Goal: Navigation & Orientation: Find specific page/section

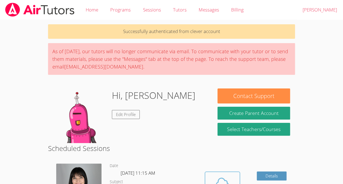
click at [209, 177] on span at bounding box center [223, 182] width 28 height 15
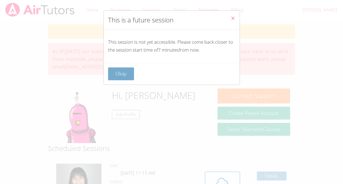
click at [129, 72] on button "Okay" at bounding box center [121, 73] width 26 height 13
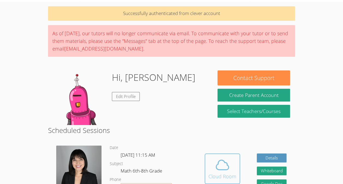
click at [227, 177] on div "Cloud Room" at bounding box center [223, 177] width 28 height 8
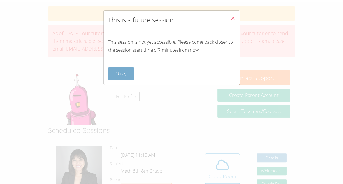
click at [111, 78] on button "Okay" at bounding box center [121, 73] width 26 height 13
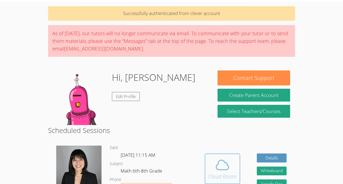
click at [239, 172] on button "Cloud Room" at bounding box center [222, 168] width 35 height 31
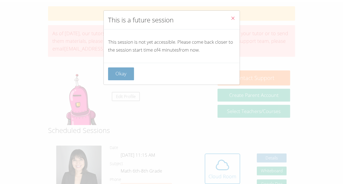
click at [125, 74] on button "Okay" at bounding box center [121, 73] width 26 height 13
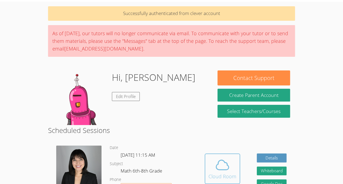
click at [227, 163] on icon at bounding box center [222, 165] width 13 height 10
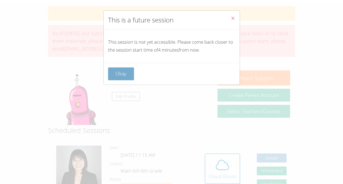
click at [125, 76] on button "Okay" at bounding box center [121, 73] width 26 height 13
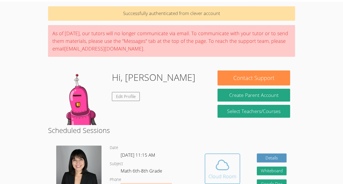
click at [217, 165] on icon at bounding box center [222, 165] width 13 height 10
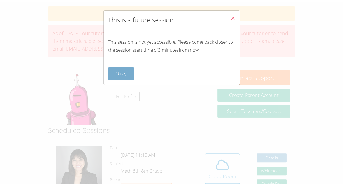
click at [126, 74] on button "Okay" at bounding box center [121, 73] width 26 height 13
